Goal: Information Seeking & Learning: Learn about a topic

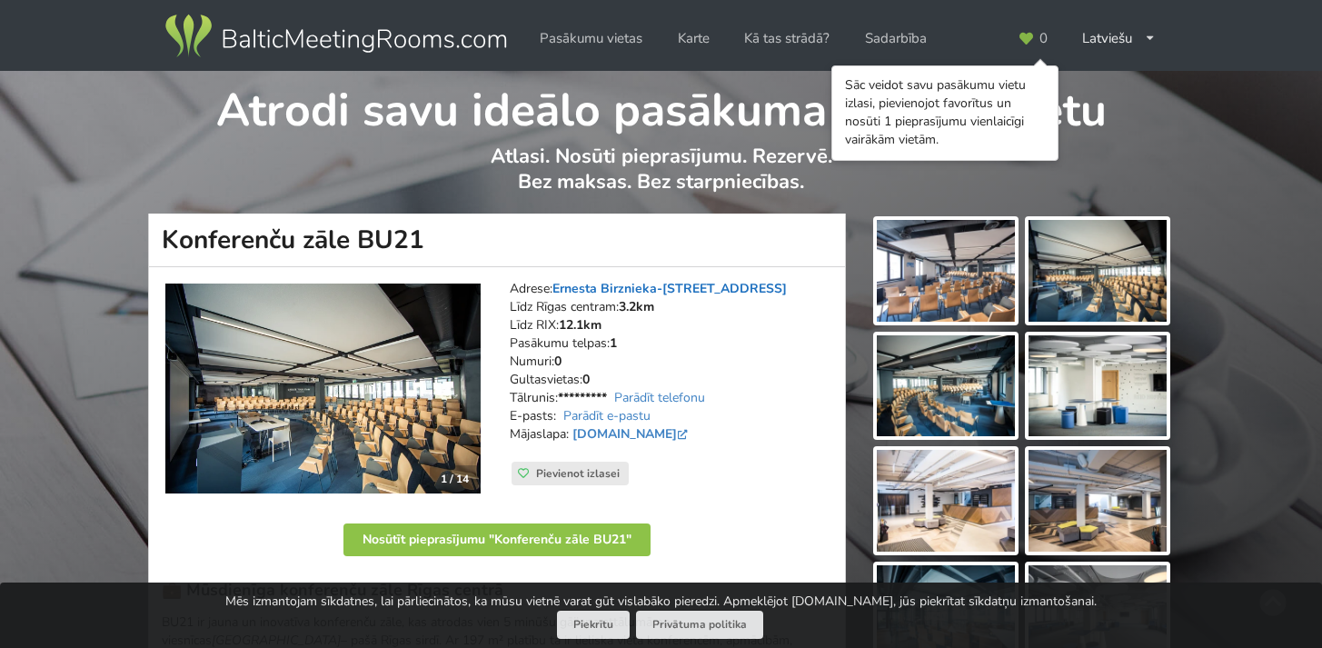
click at [672, 289] on link "Ernesta Birznieka-[STREET_ADDRESS]" at bounding box center [669, 288] width 234 height 17
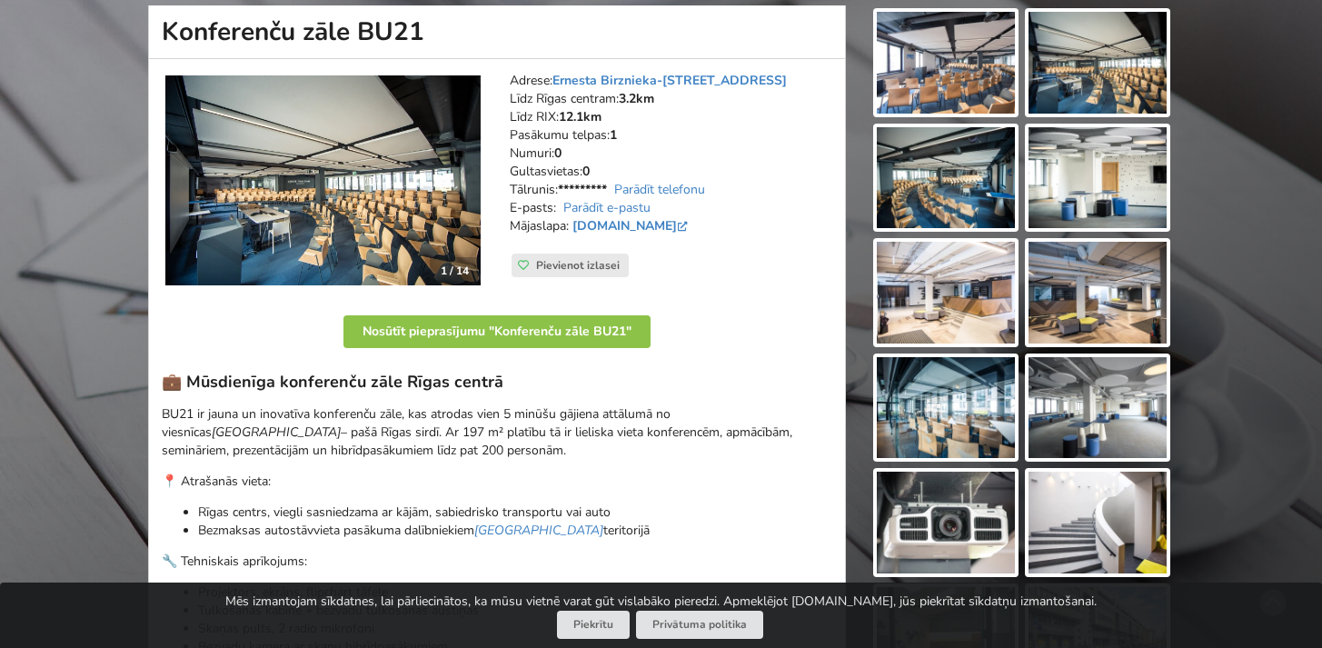
scroll to position [199, 0]
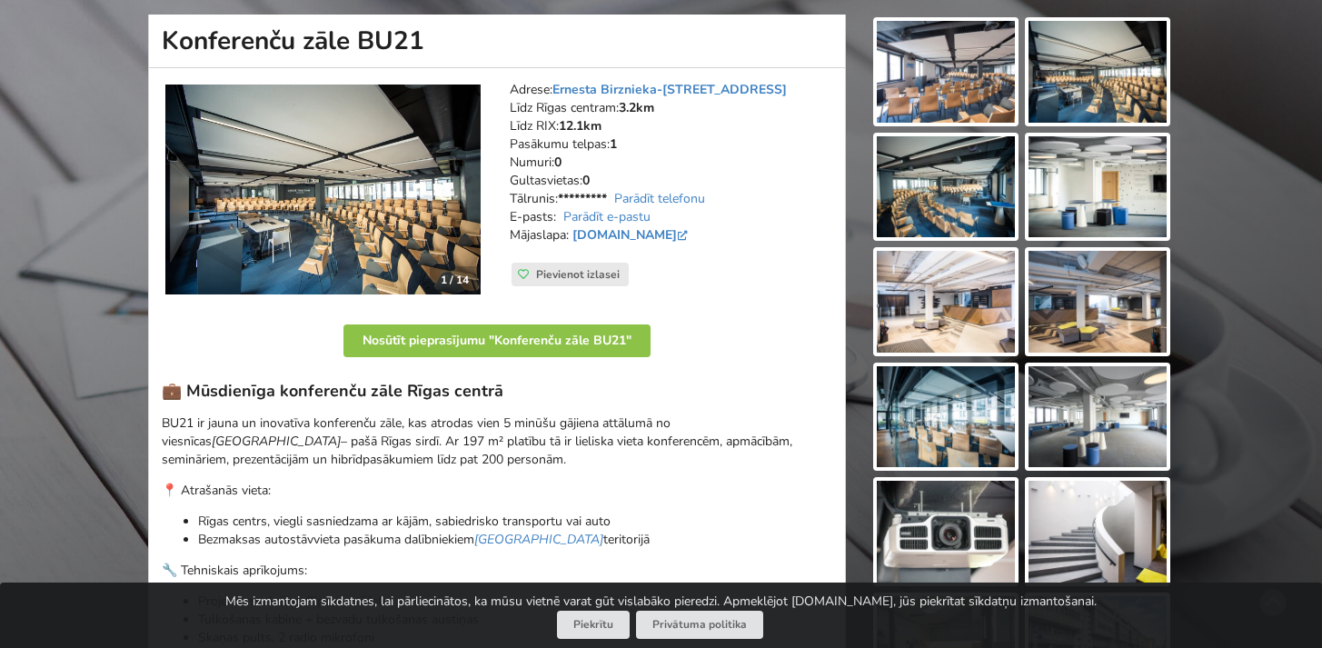
click at [953, 56] on img at bounding box center [946, 72] width 138 height 102
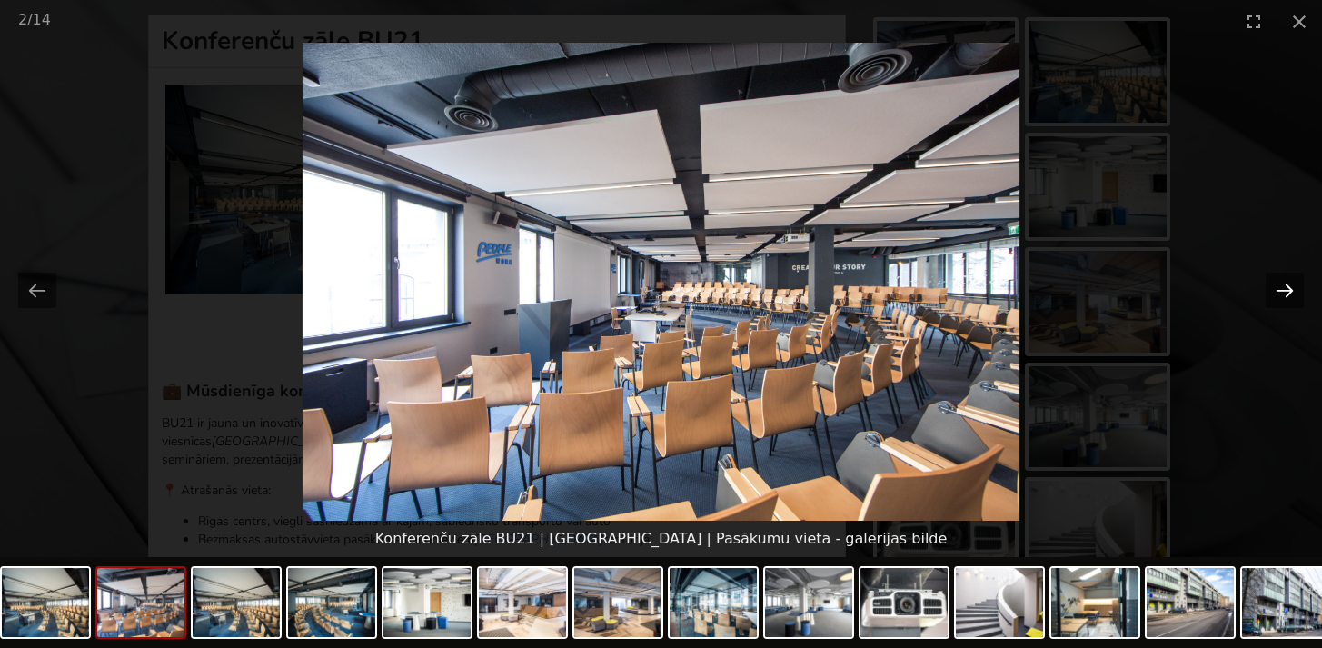
click at [1283, 291] on button "Next slide" at bounding box center [1284, 290] width 38 height 35
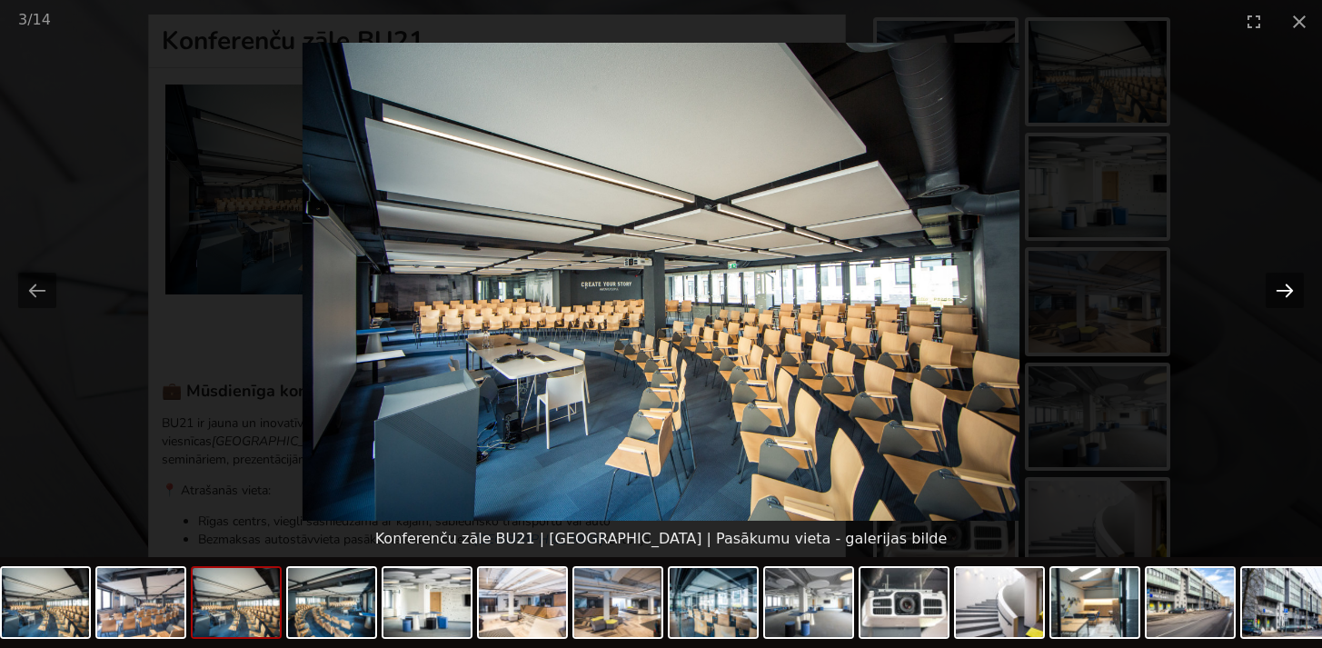
click at [1283, 291] on button "Next slide" at bounding box center [1284, 290] width 38 height 35
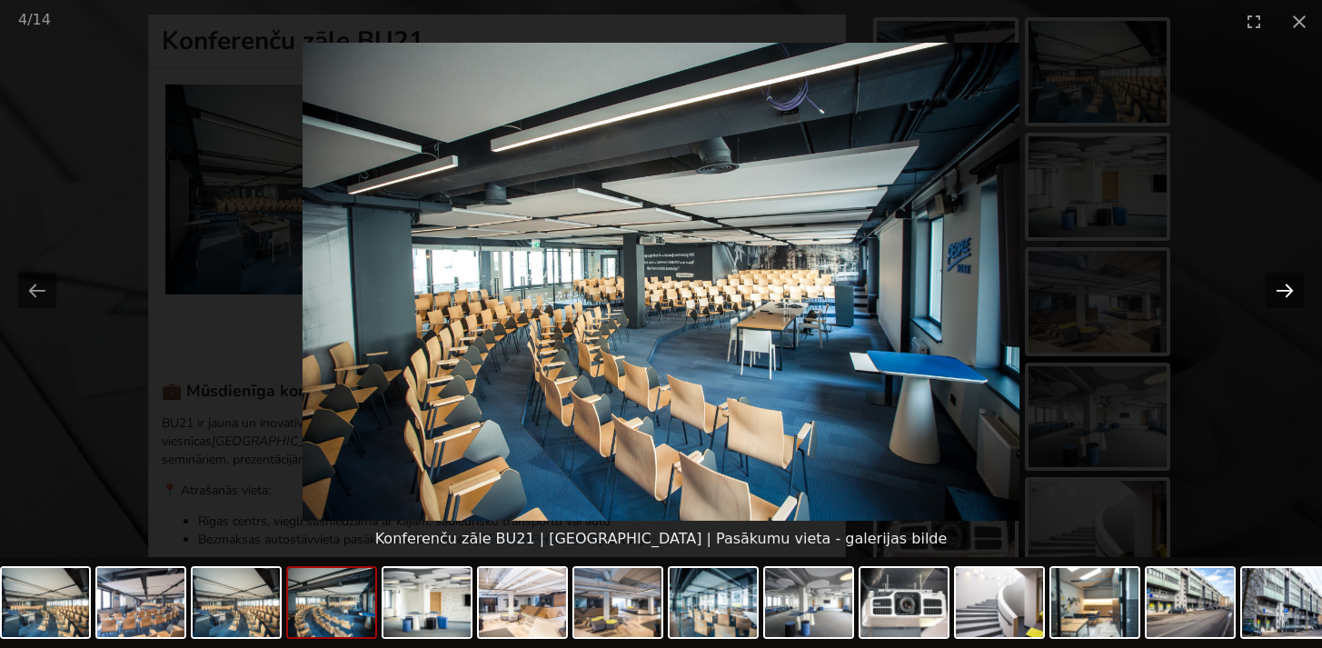
click at [1283, 291] on button "Next slide" at bounding box center [1284, 290] width 38 height 35
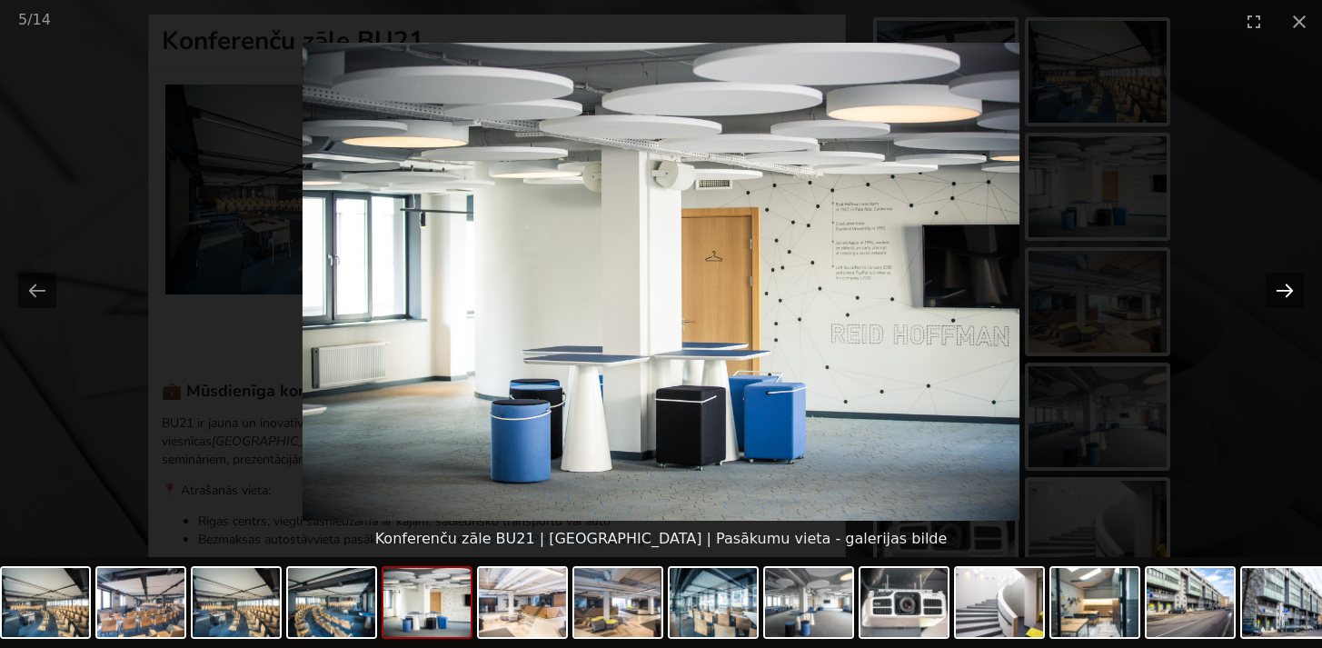
click at [1284, 289] on button "Next slide" at bounding box center [1284, 290] width 38 height 35
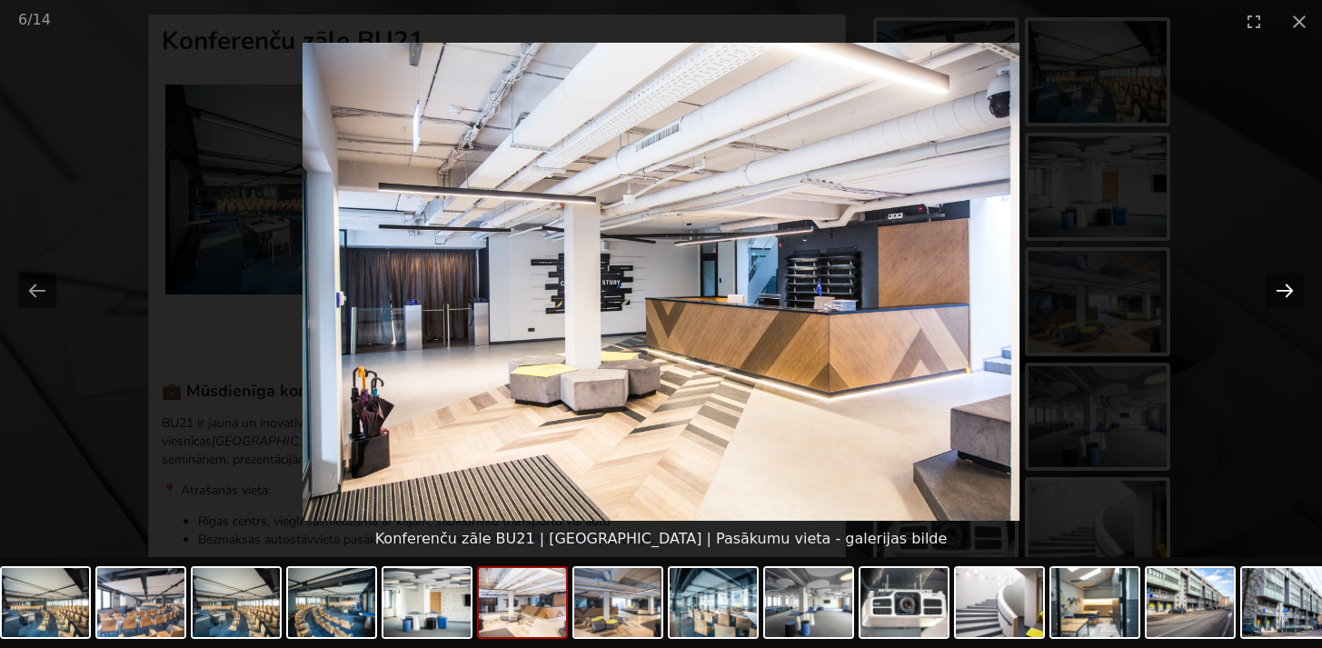
click at [1284, 289] on button "Next slide" at bounding box center [1284, 290] width 38 height 35
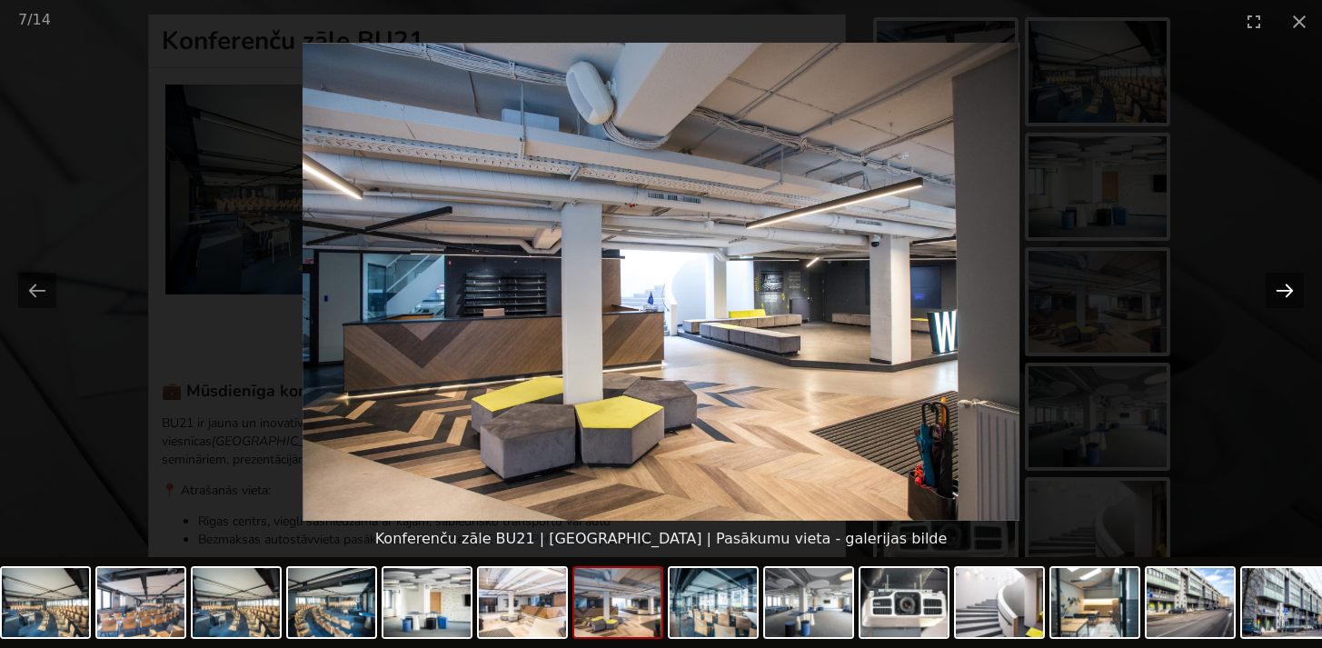
click at [1284, 289] on button "Next slide" at bounding box center [1284, 290] width 38 height 35
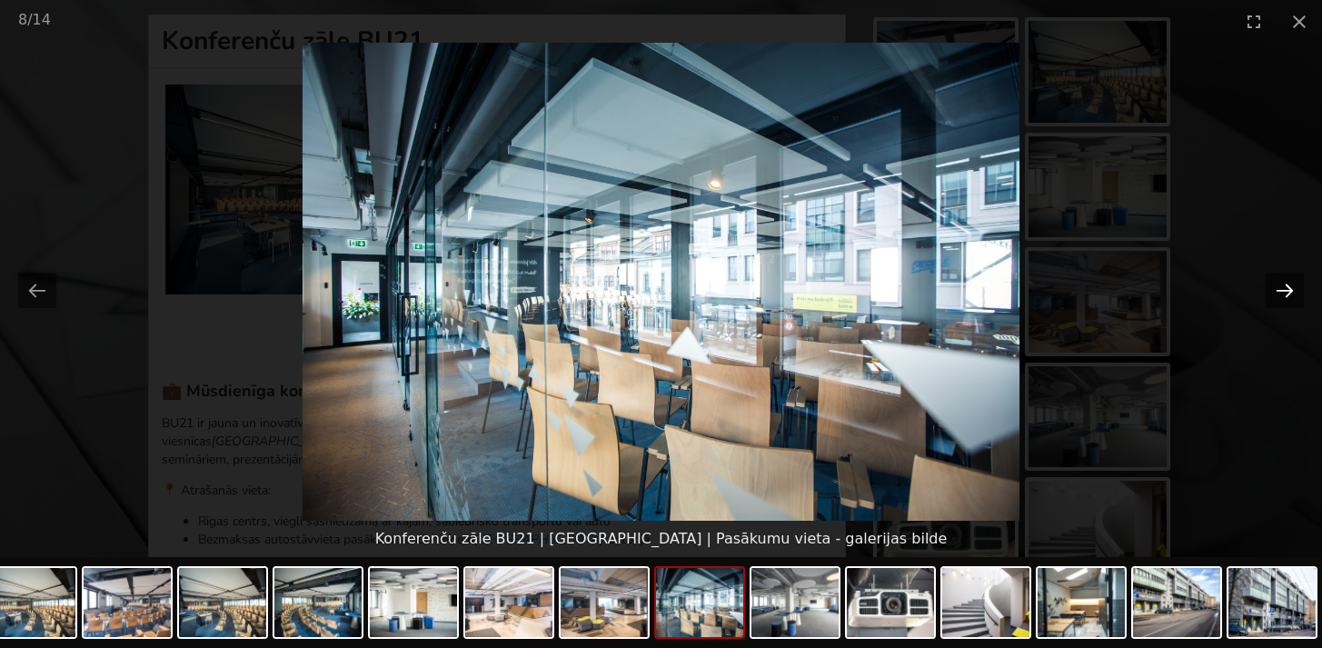
click at [1295, 294] on button "Next slide" at bounding box center [1284, 290] width 38 height 35
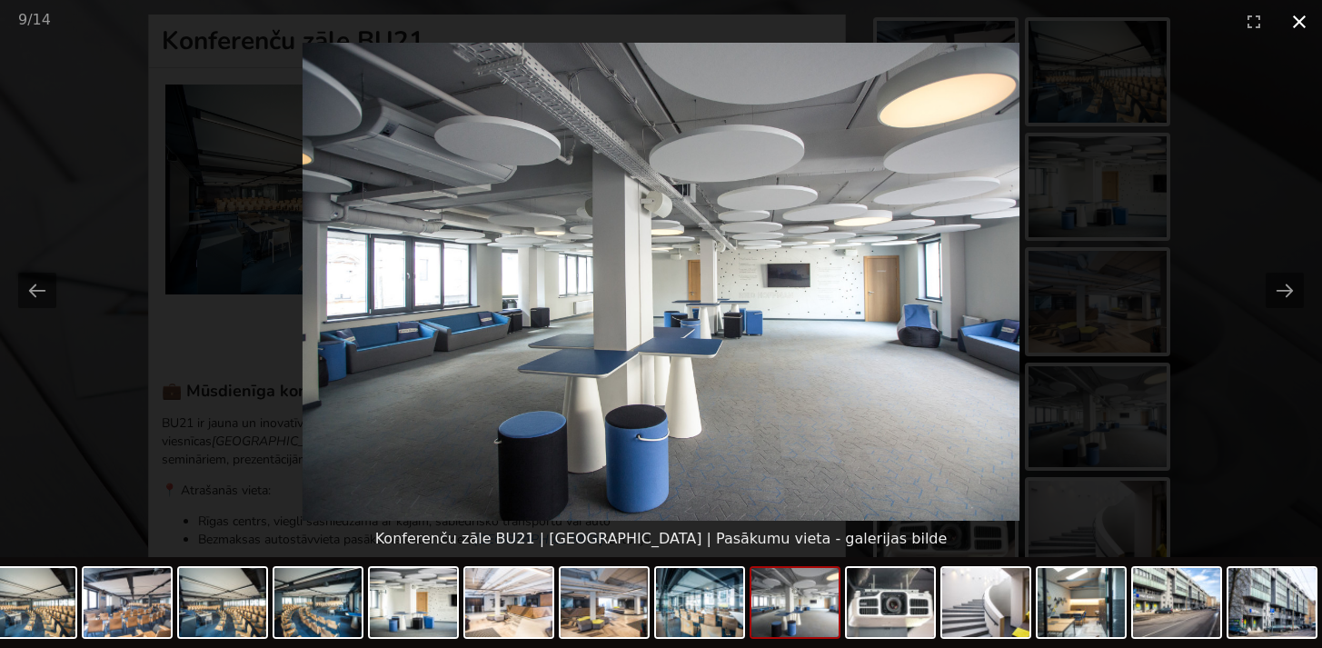
click at [1294, 31] on button "Close gallery" at bounding box center [1298, 21] width 45 height 43
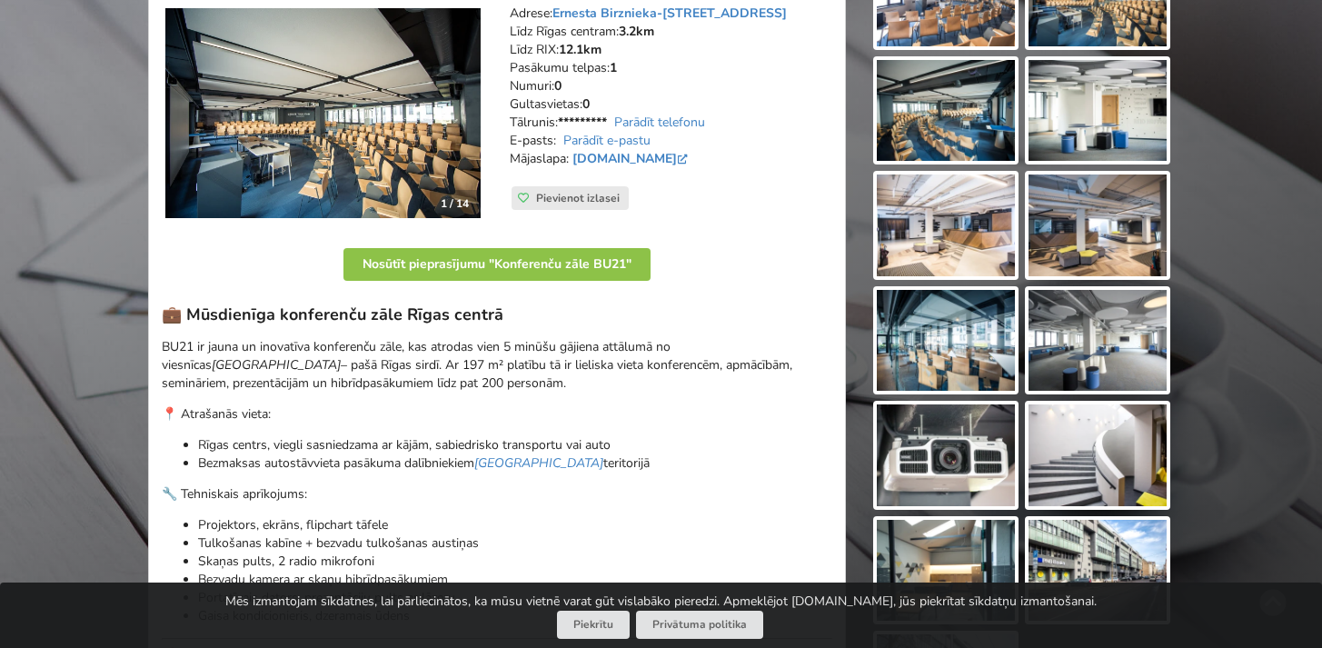
scroll to position [257, 0]
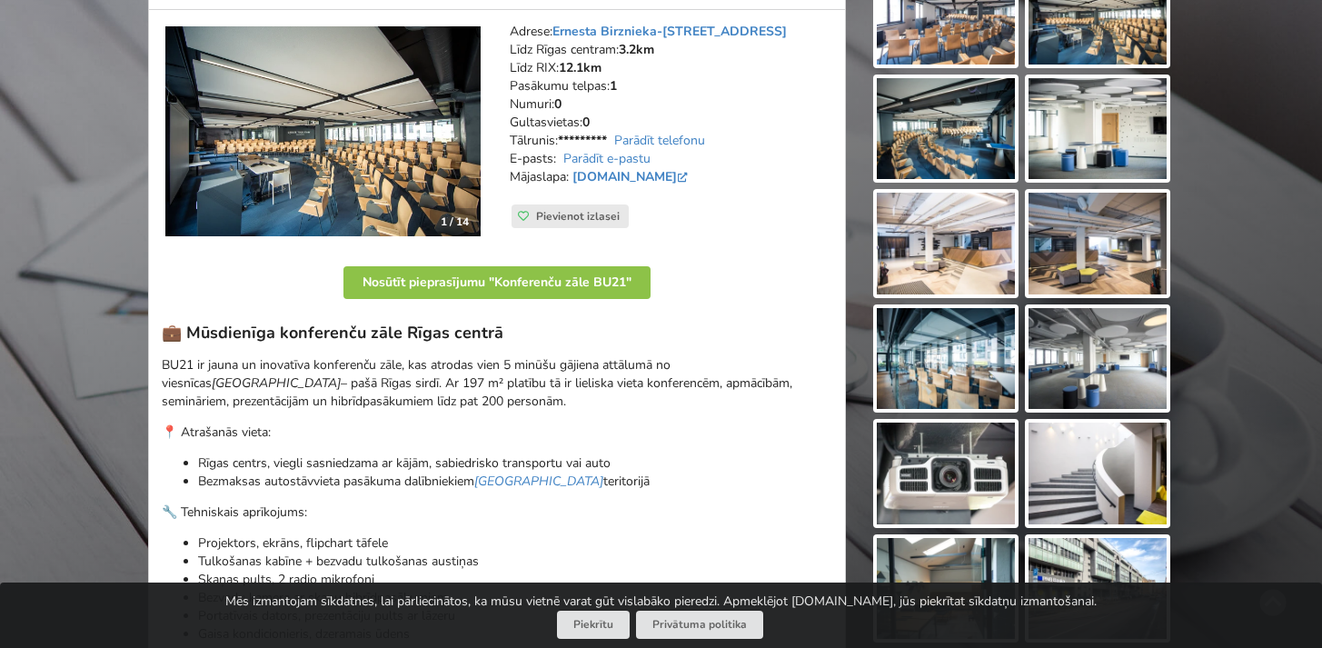
click at [329, 151] on img at bounding box center [322, 131] width 315 height 211
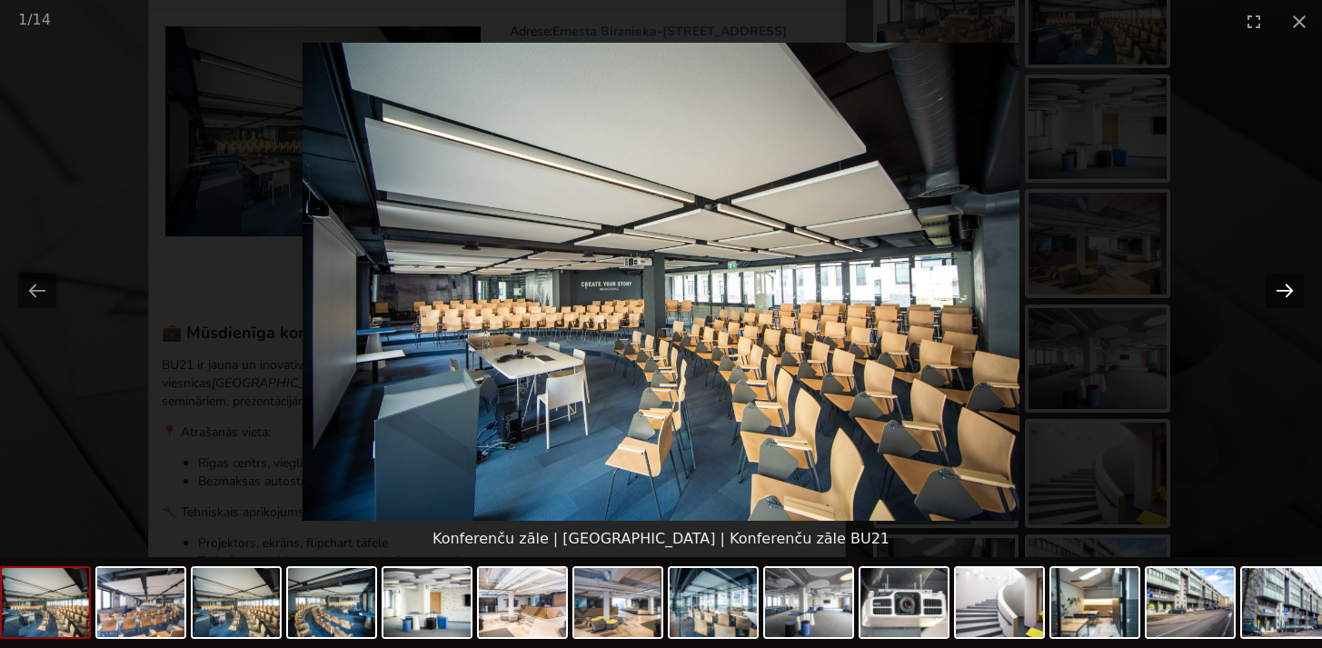
click at [1289, 286] on button "Next slide" at bounding box center [1284, 290] width 38 height 35
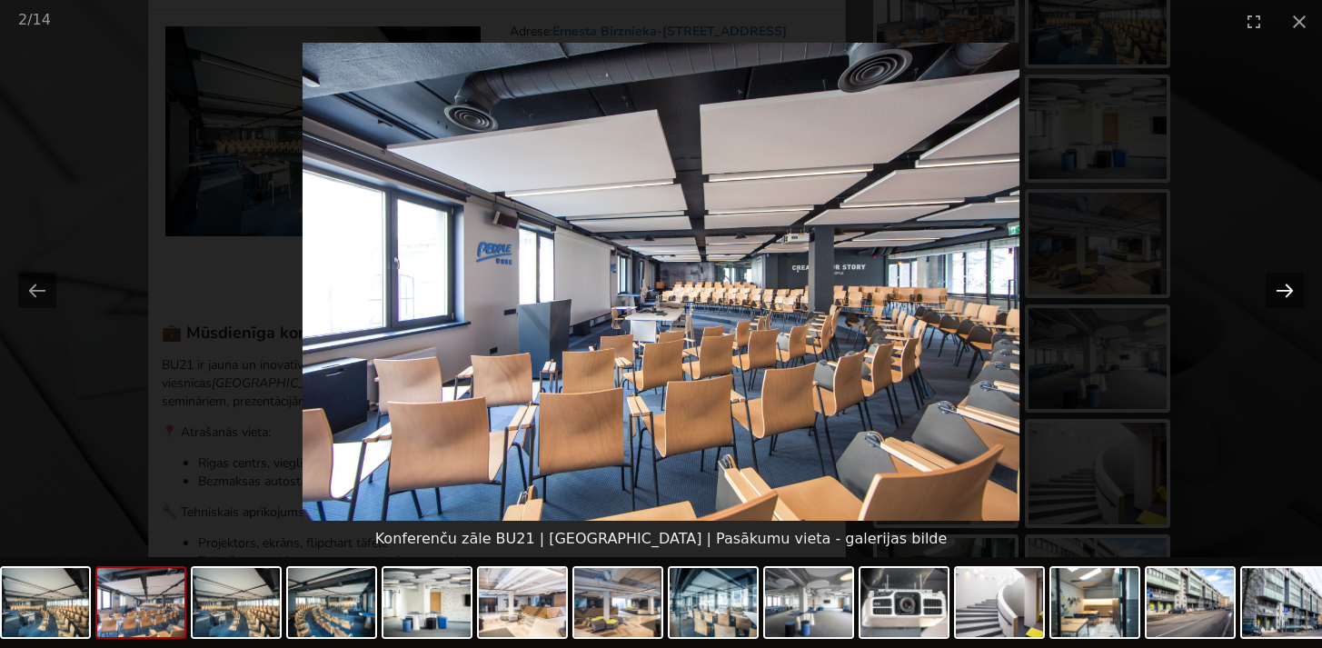
click at [1289, 286] on button "Next slide" at bounding box center [1284, 290] width 38 height 35
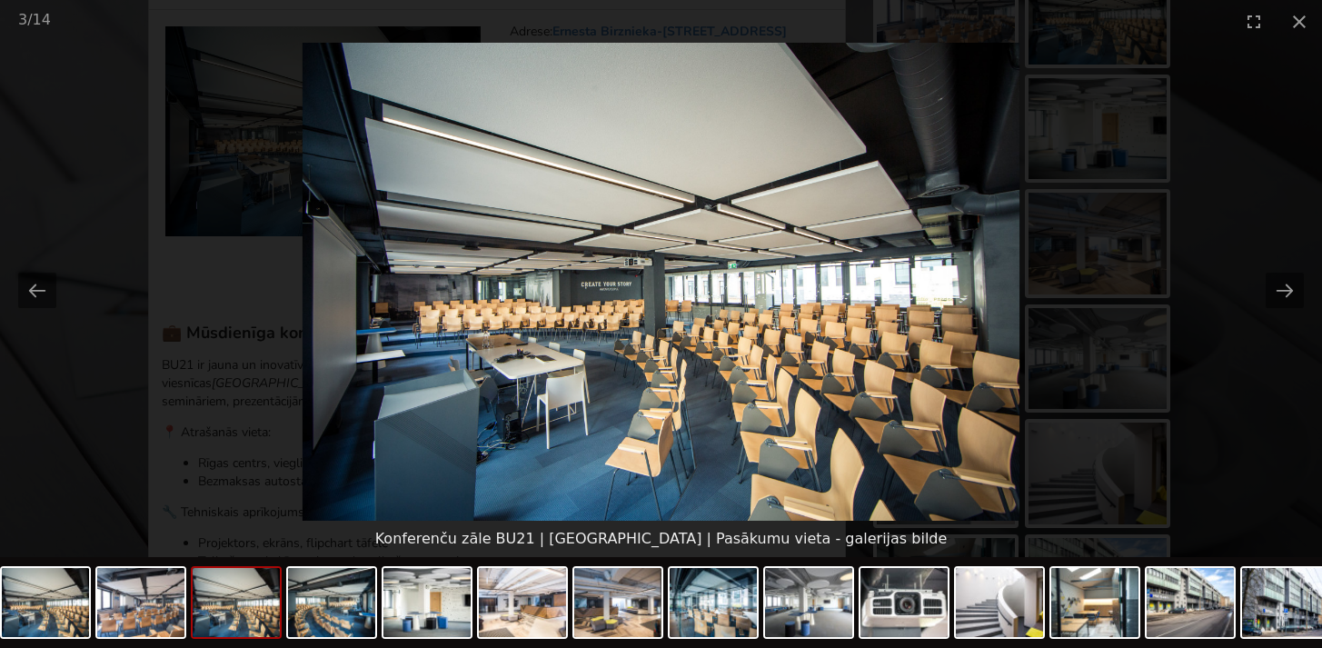
scroll to position [258, 0]
click at [1306, 25] on button "Close gallery" at bounding box center [1298, 21] width 45 height 43
